Goal: Information Seeking & Learning: Understand process/instructions

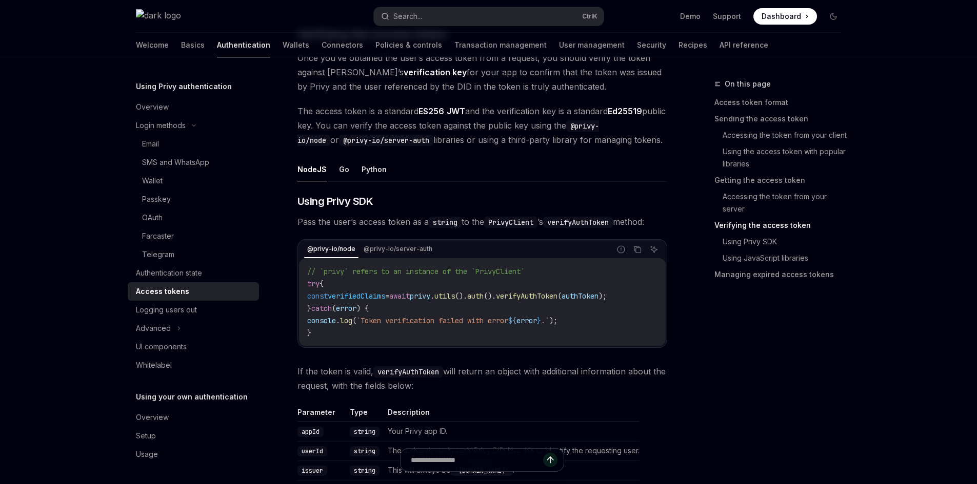
scroll to position [1487, 0]
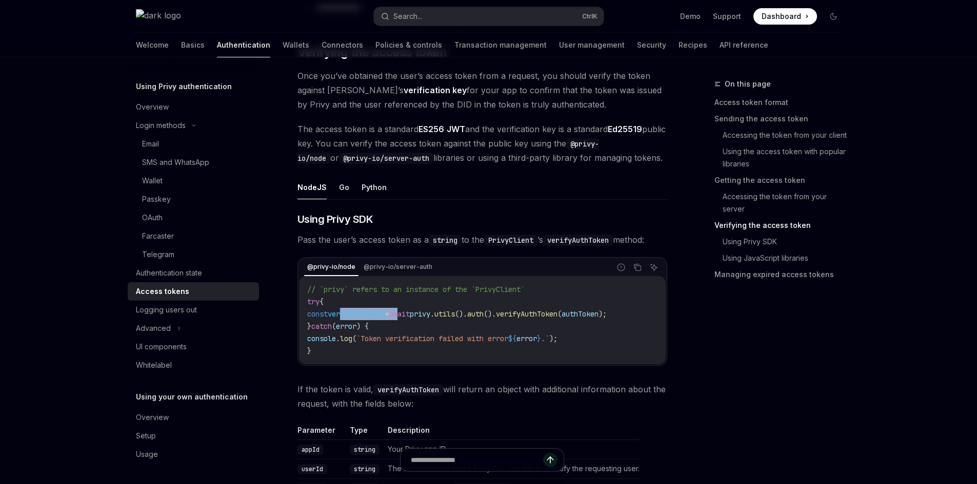
drag, startPoint x: 412, startPoint y: 311, endPoint x: 286, endPoint y: 311, distance: 125.6
click at [293, 311] on div "**********" at bounding box center [386, 169] width 566 height 3156
click at [434, 318] on span "." at bounding box center [432, 314] width 4 height 9
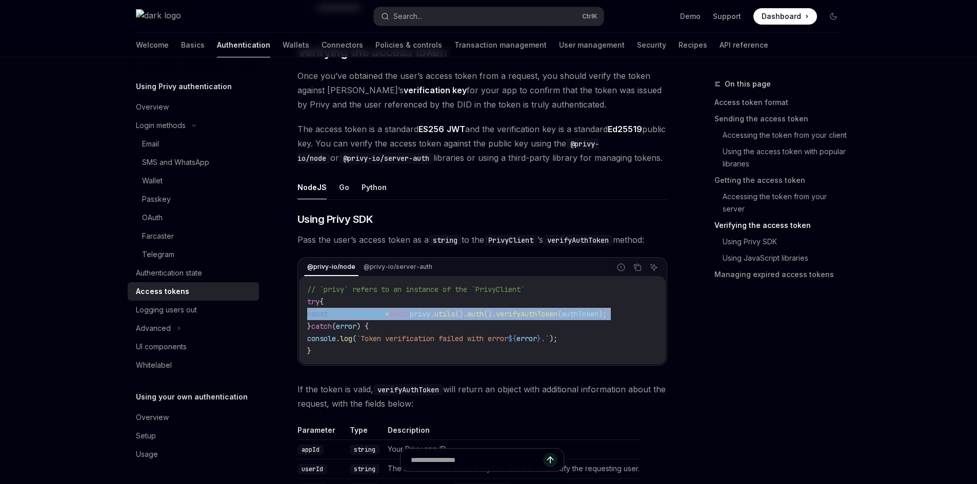
click at [434, 318] on span "." at bounding box center [432, 314] width 4 height 9
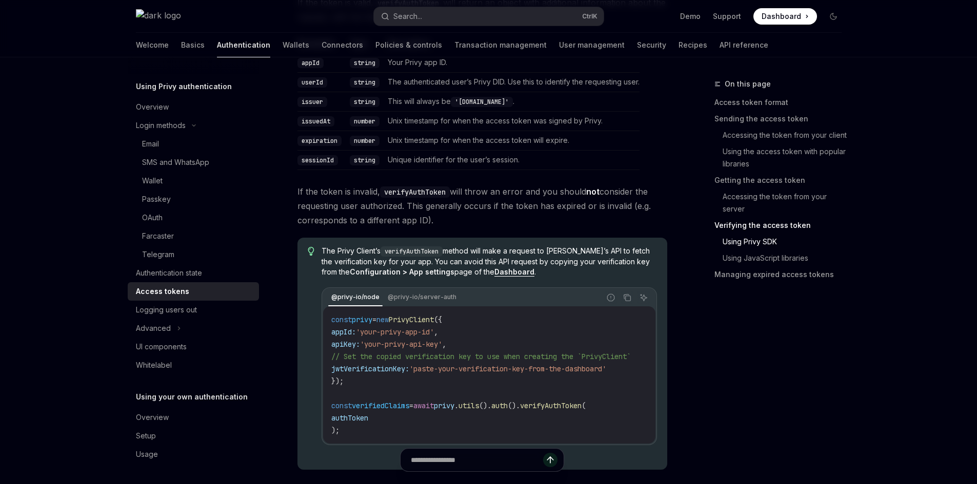
scroll to position [1897, 0]
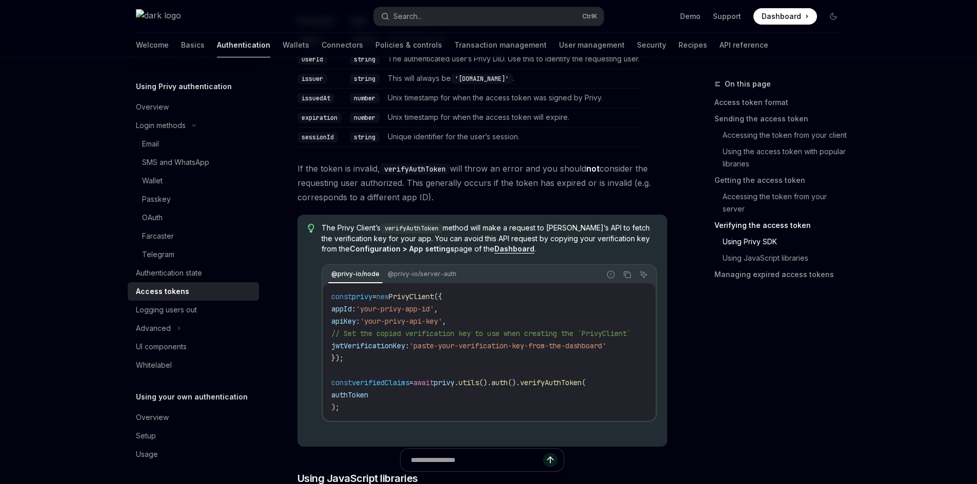
click at [371, 349] on span "jwtVerificationKey:" at bounding box center [370, 345] width 78 height 9
click at [444, 351] on span "'paste-your-verification-key-from-the-dashboard'" at bounding box center [507, 345] width 197 height 9
click at [362, 253] on strong "Configuration > App settings" at bounding box center [402, 249] width 105 height 9
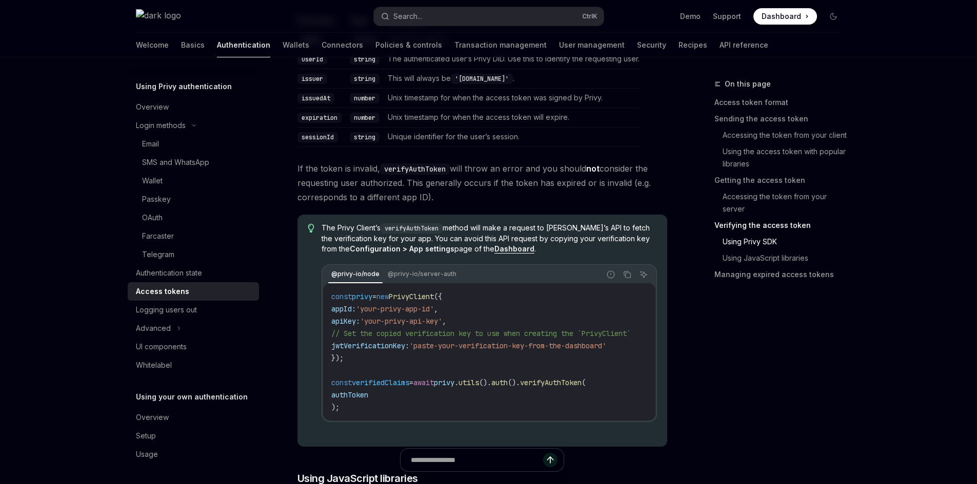
click at [452, 253] on span "The Privy Client’s verifyAuthToken method will make a request to [PERSON_NAME]’…" at bounding box center [488, 238] width 335 height 31
click at [542, 240] on span "The Privy Client’s verifyAuthToken method will make a request to [PERSON_NAME]’…" at bounding box center [488, 238] width 335 height 31
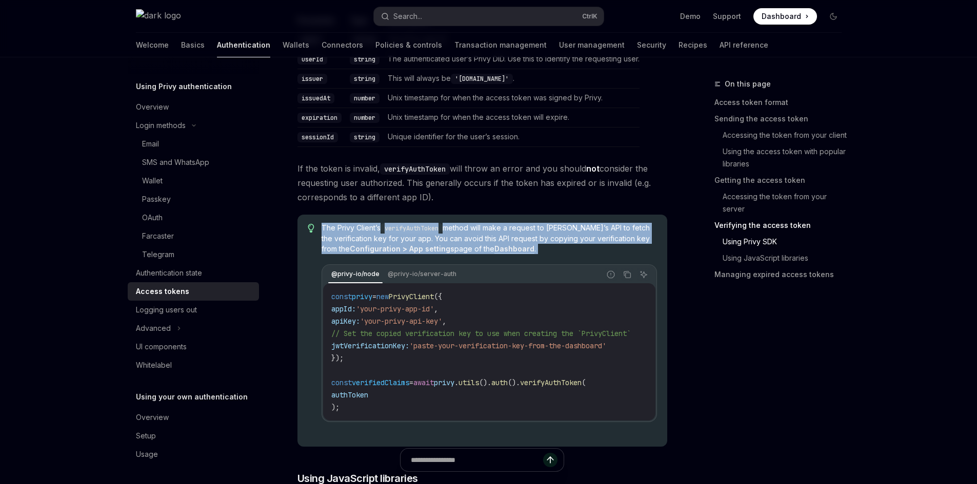
click at [542, 240] on span "The Privy Client’s verifyAuthToken method will make a request to [PERSON_NAME]’…" at bounding box center [488, 238] width 335 height 31
click at [446, 240] on span "The Privy Client’s verifyAuthToken method will make a request to [PERSON_NAME]’…" at bounding box center [488, 238] width 335 height 31
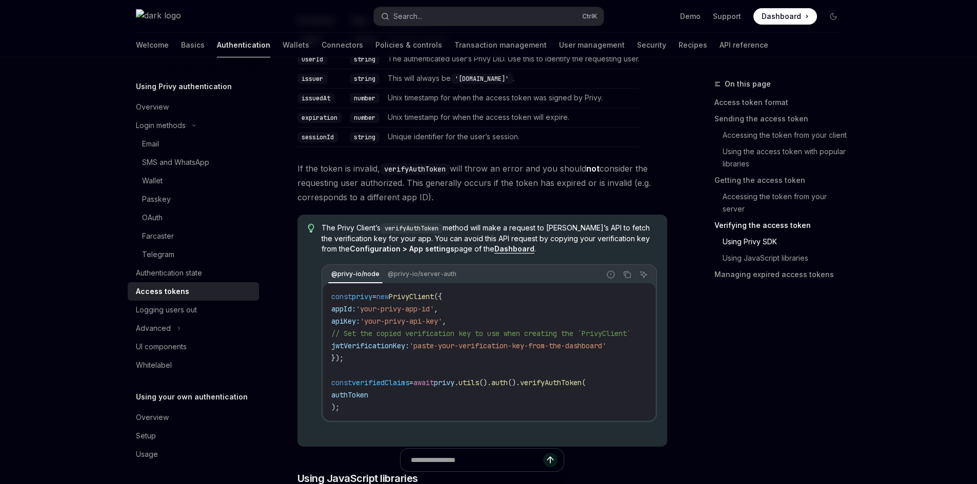
scroll to position [1743, 0]
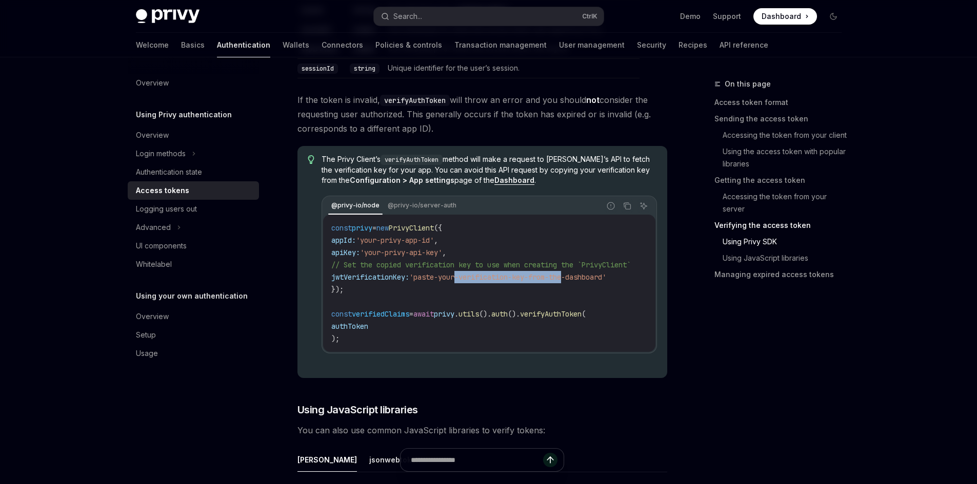
drag, startPoint x: 471, startPoint y: 276, endPoint x: 580, endPoint y: 283, distance: 109.4
click at [580, 283] on code "const privy = new PrivyClient ({ appId: 'your-privy-app-id' , apiKey: 'your-pri…" at bounding box center [493, 283] width 324 height 123
click at [484, 280] on span "'paste-your-verification-key-from-the-dashboard'" at bounding box center [507, 277] width 197 height 9
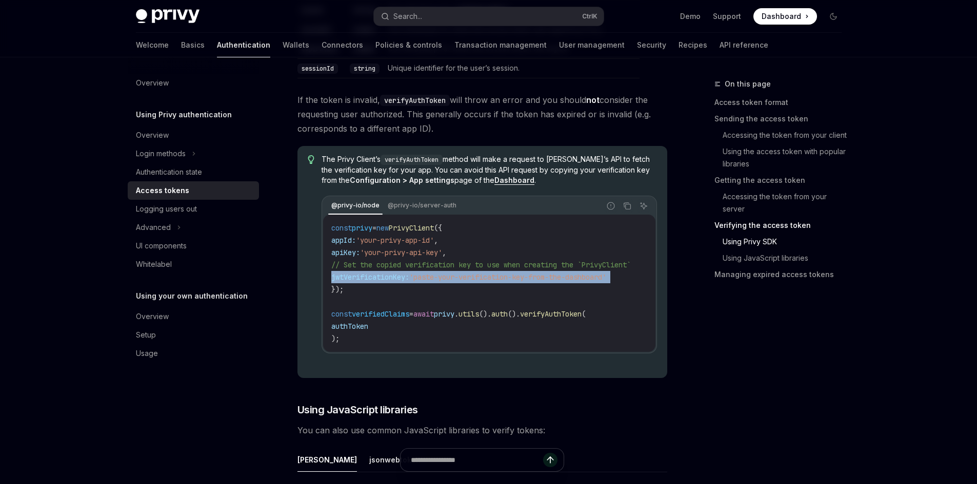
click at [433, 280] on span "'paste-your-verification-key-from-the-dashboard'" at bounding box center [507, 277] width 197 height 9
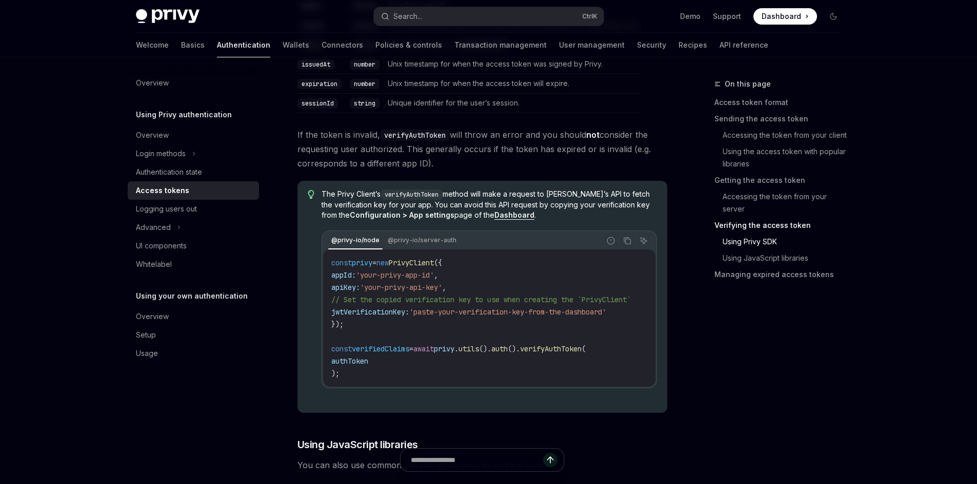
scroll to position [1863, 0]
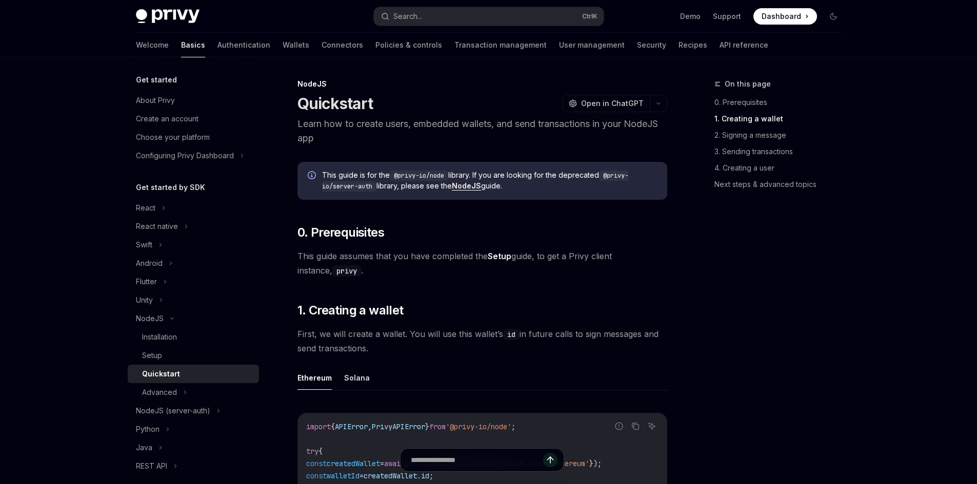
scroll to position [256, 0]
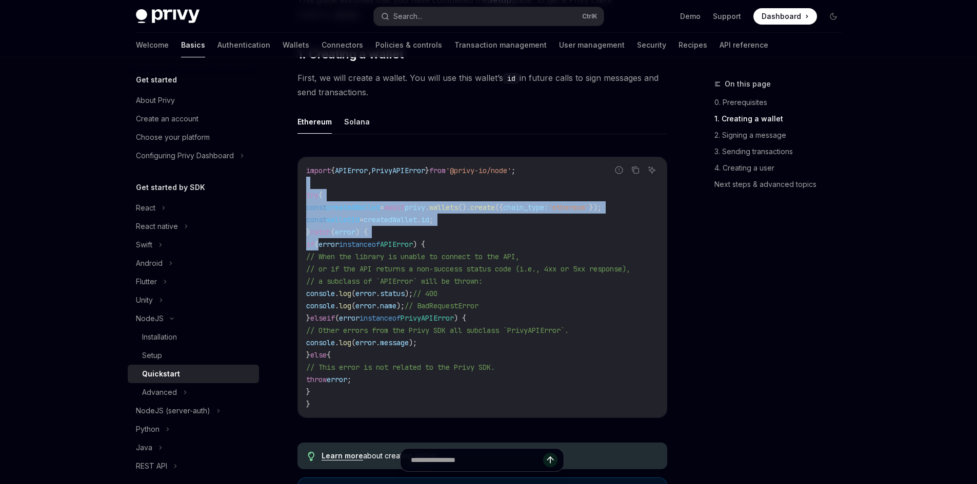
drag, startPoint x: 310, startPoint y: 186, endPoint x: 329, endPoint y: 239, distance: 56.6
click at [329, 250] on code "import { APIError , PrivyAPIError } from '@privy-io/node' ; try { const created…" at bounding box center [482, 288] width 352 height 246
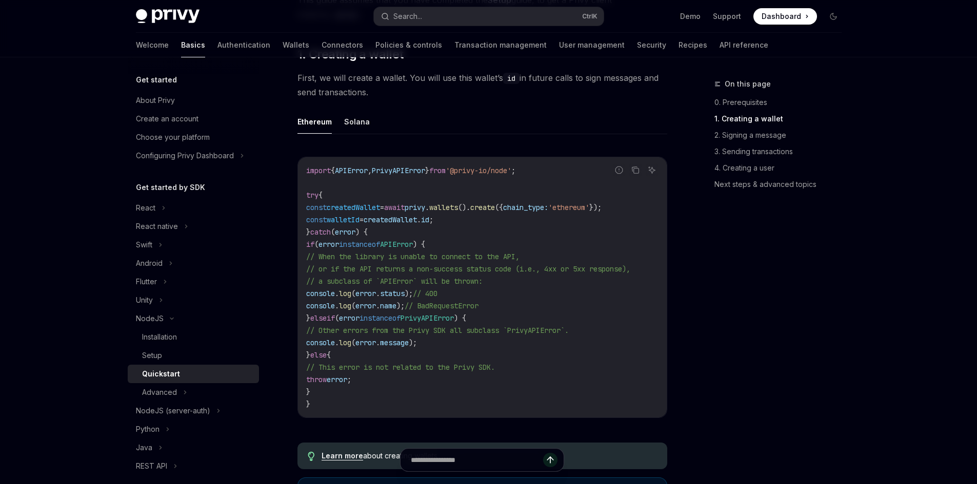
click at [312, 167] on span "import" at bounding box center [318, 170] width 25 height 9
click at [310, 166] on code "import { APIError , PrivyAPIError } from '@privy-io/node' ; try { const created…" at bounding box center [482, 288] width 352 height 246
drag, startPoint x: 308, startPoint y: 166, endPoint x: 373, endPoint y: 391, distance: 234.3
click at [375, 390] on code "import { APIError , PrivyAPIError } from '@privy-io/node' ; try { const created…" at bounding box center [482, 288] width 352 height 246
click at [373, 391] on code "import { APIError , PrivyAPIError } from '@privy-io/node' ; try { const created…" at bounding box center [482, 288] width 352 height 246
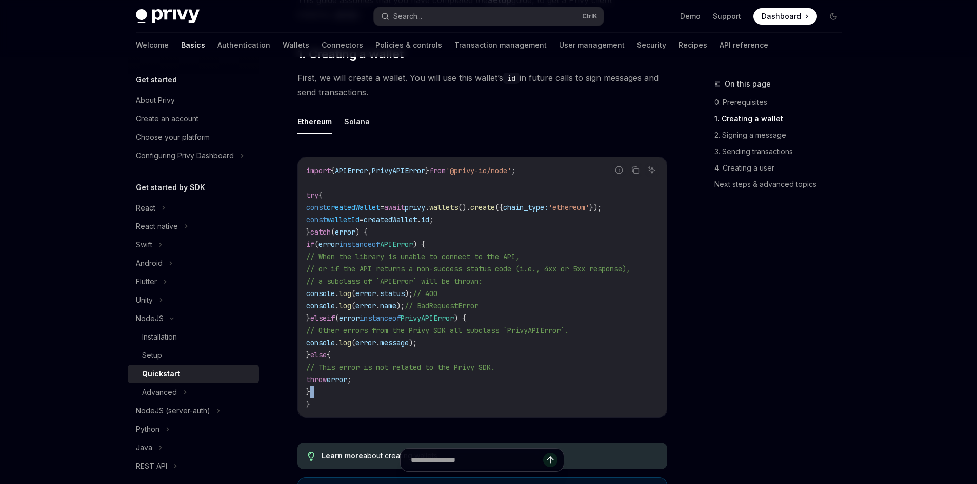
click at [372, 392] on code "import { APIError , PrivyAPIError } from '@privy-io/node' ; try { const created…" at bounding box center [482, 288] width 352 height 246
click at [346, 403] on code "import { APIError , PrivyAPIError } from '@privy-io/node' ; try { const created…" at bounding box center [482, 288] width 352 height 246
drag, startPoint x: 346, startPoint y: 398, endPoint x: 314, endPoint y: 244, distance: 157.4
click at [314, 244] on code "import { APIError , PrivyAPIError } from '@privy-io/node' ; try { const created…" at bounding box center [482, 288] width 352 height 246
click at [473, 264] on code "import { APIError , PrivyAPIError } from '@privy-io/node' ; try { const created…" at bounding box center [482, 288] width 352 height 246
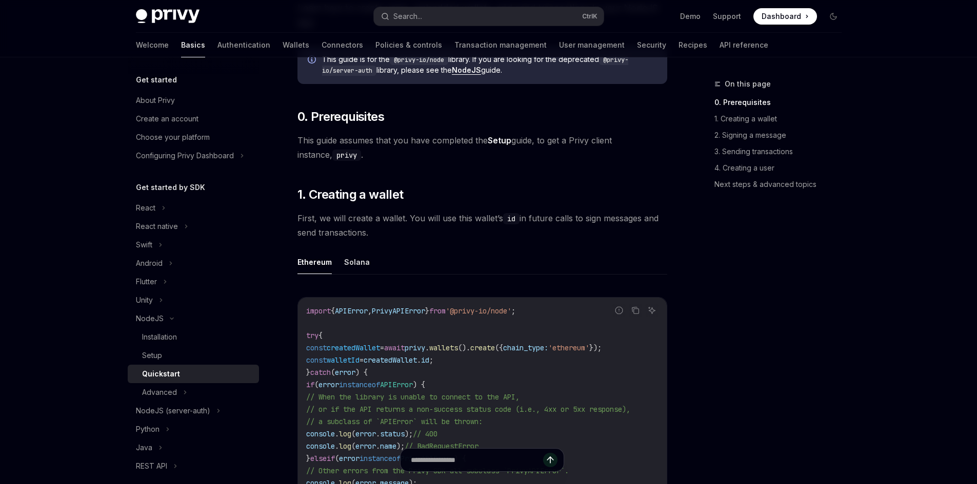
scroll to position [103, 0]
